Goal: Information Seeking & Learning: Compare options

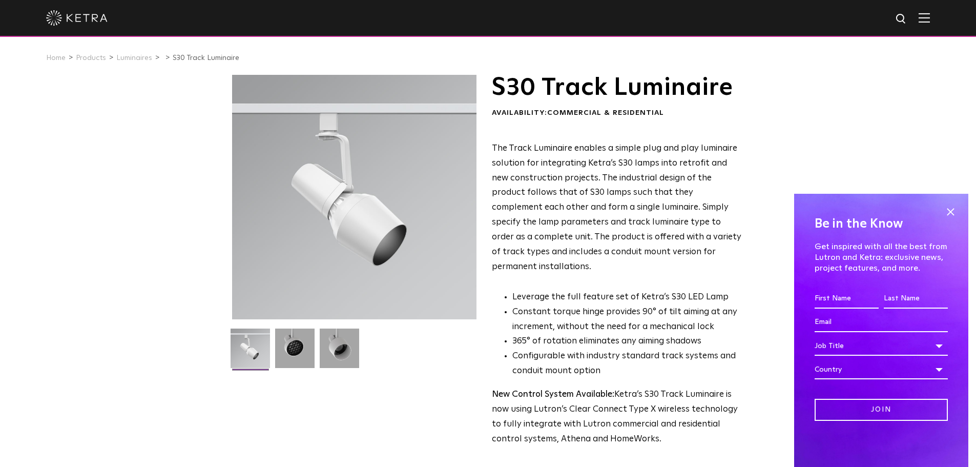
click at [953, 211] on span at bounding box center [949, 211] width 15 height 15
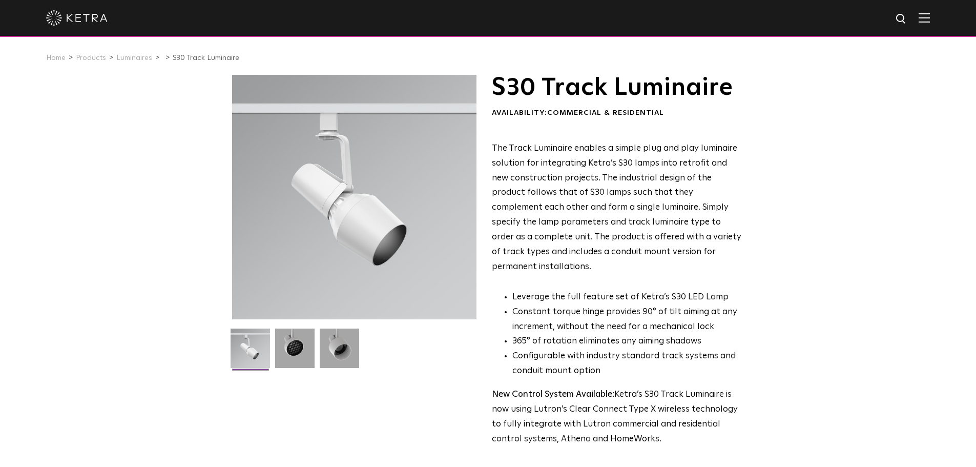
click at [153, 153] on div "S30 Track Luminaire Availability: Commercial & Residential The Track Luminaire …" at bounding box center [488, 317] width 976 height 484
click at [127, 57] on link "Luminaires" at bounding box center [134, 57] width 36 height 7
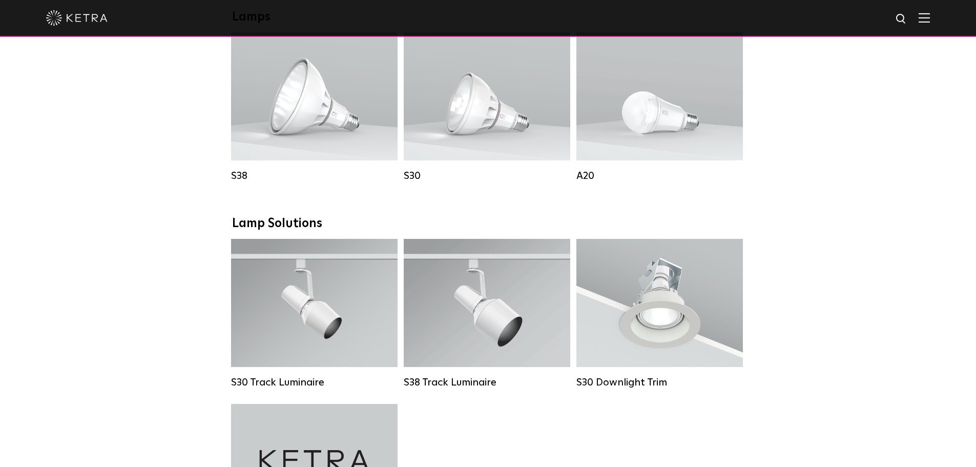
scroll to position [871, 0]
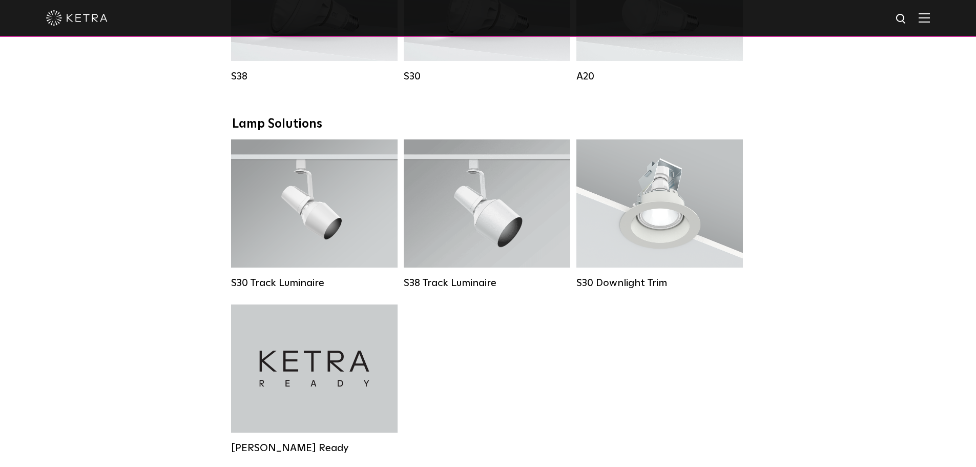
click at [293, 168] on div "Lumen Output: 1100 Colors: White / Black Beam Angles: 15° / 25° / 40° / 60° / 9…" at bounding box center [314, 203] width 166 height 128
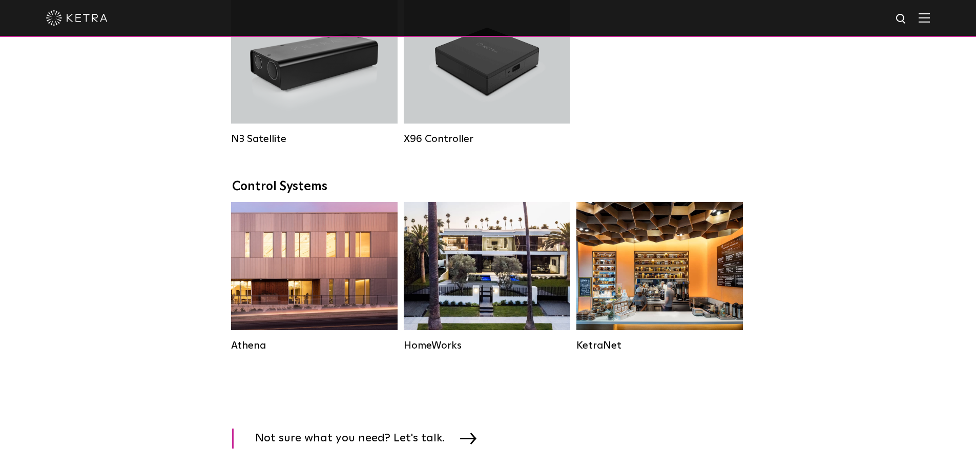
scroll to position [871, 0]
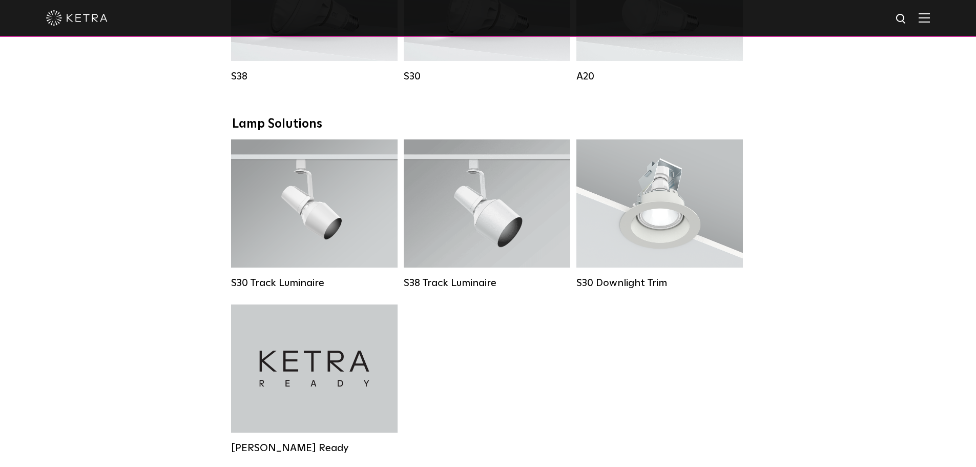
click at [487, 233] on span "Lutron Clear Connect Type X" at bounding box center [502, 228] width 96 height 7
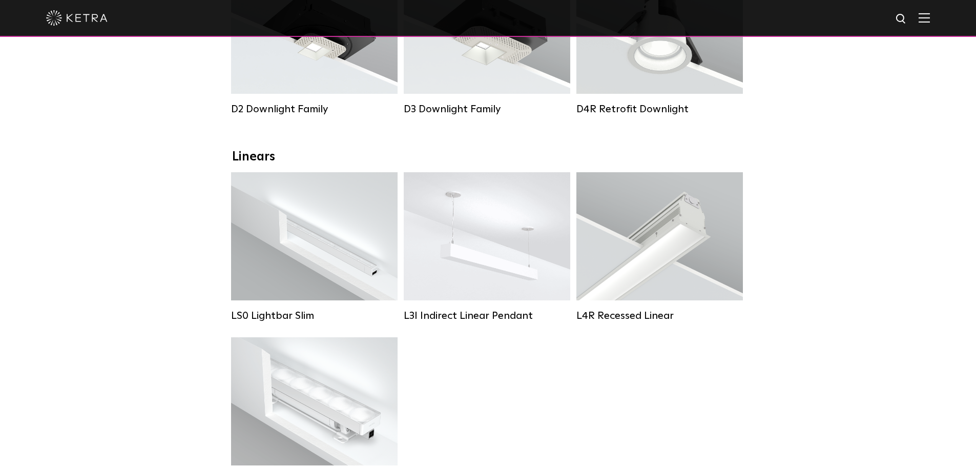
scroll to position [256, 0]
